Goal: Check status: Check status

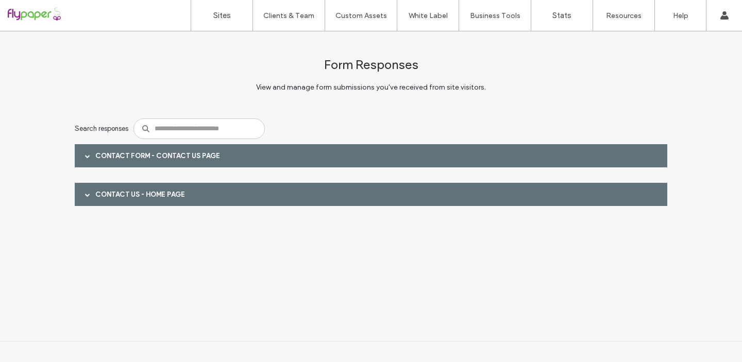
click at [87, 154] on span at bounding box center [87, 155] width 5 height 5
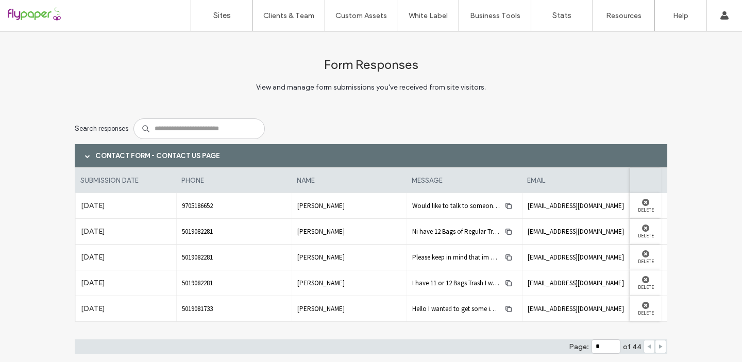
click at [659, 347] on use at bounding box center [661, 347] width 4 height 4
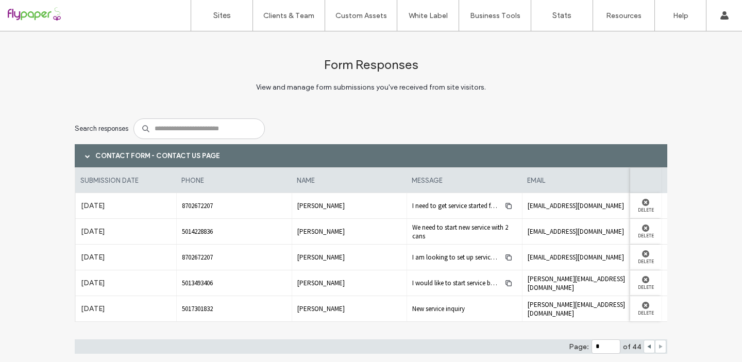
click at [659, 347] on use at bounding box center [661, 347] width 4 height 4
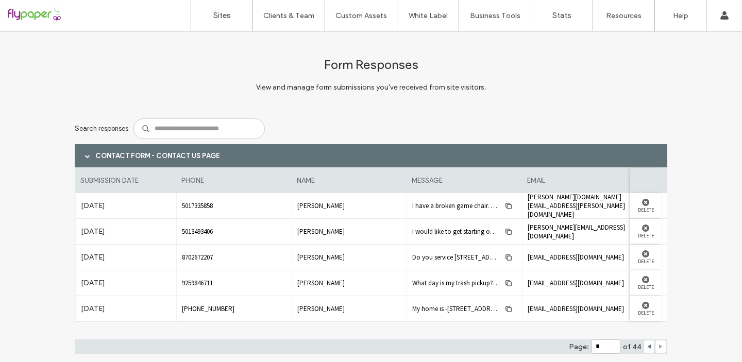
click at [659, 347] on use at bounding box center [661, 347] width 4 height 4
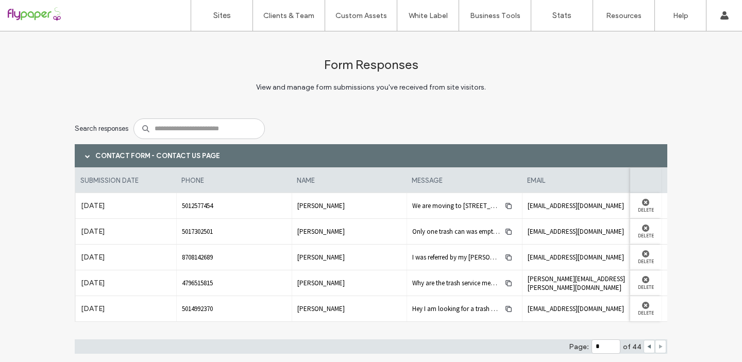
click at [658, 343] on span at bounding box center [660, 346] width 5 height 12
click at [658, 349] on icon at bounding box center [660, 346] width 5 height 5
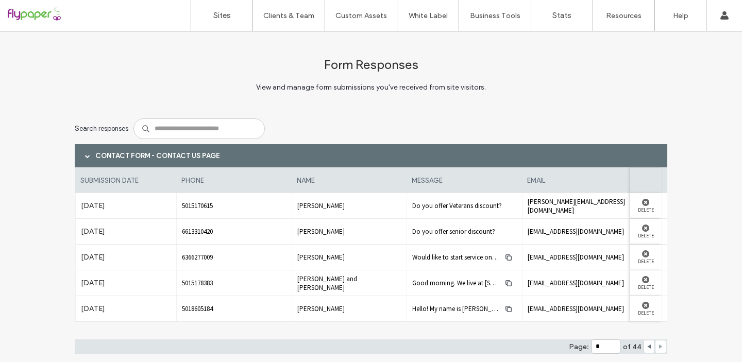
click at [659, 348] on use at bounding box center [661, 347] width 4 height 4
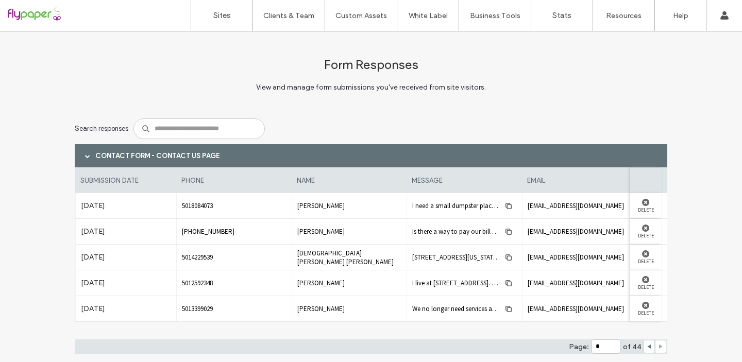
click at [658, 351] on span at bounding box center [660, 346] width 5 height 12
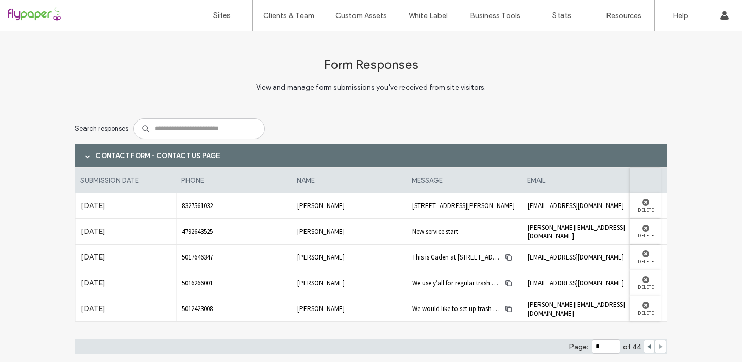
click at [659, 347] on use at bounding box center [661, 347] width 4 height 4
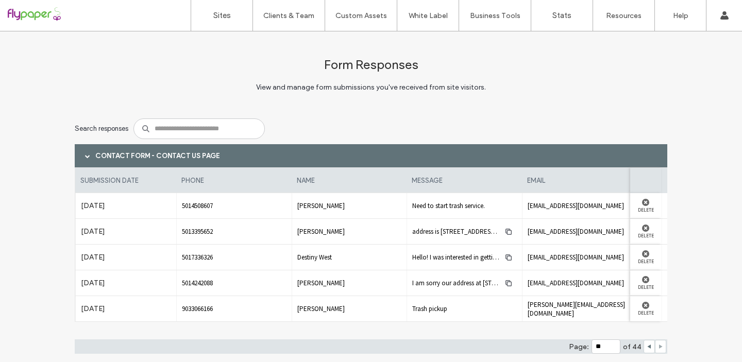
click at [659, 348] on use at bounding box center [661, 347] width 4 height 4
type input "**"
